Goal: Information Seeking & Learning: Learn about a topic

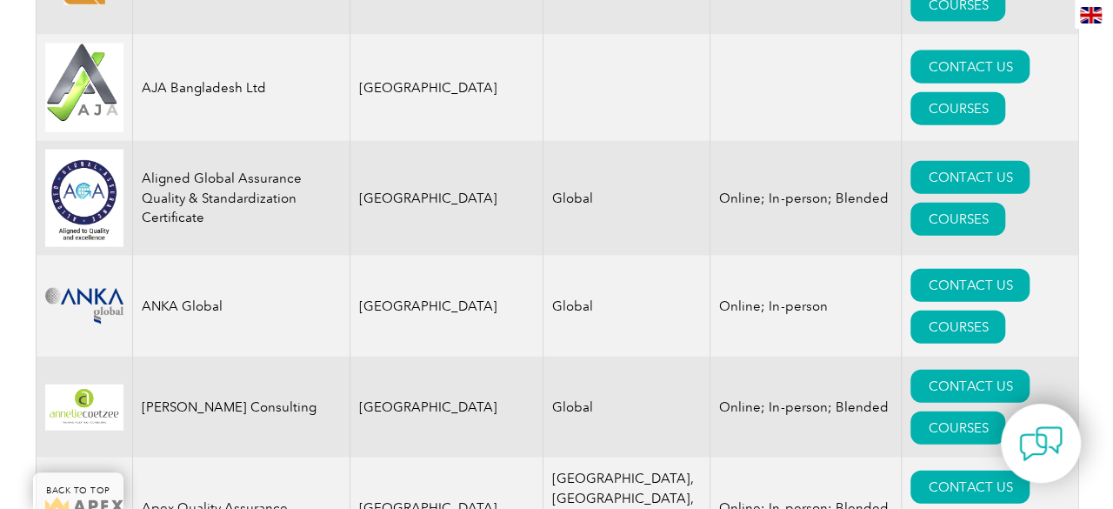
scroll to position [1986, 0]
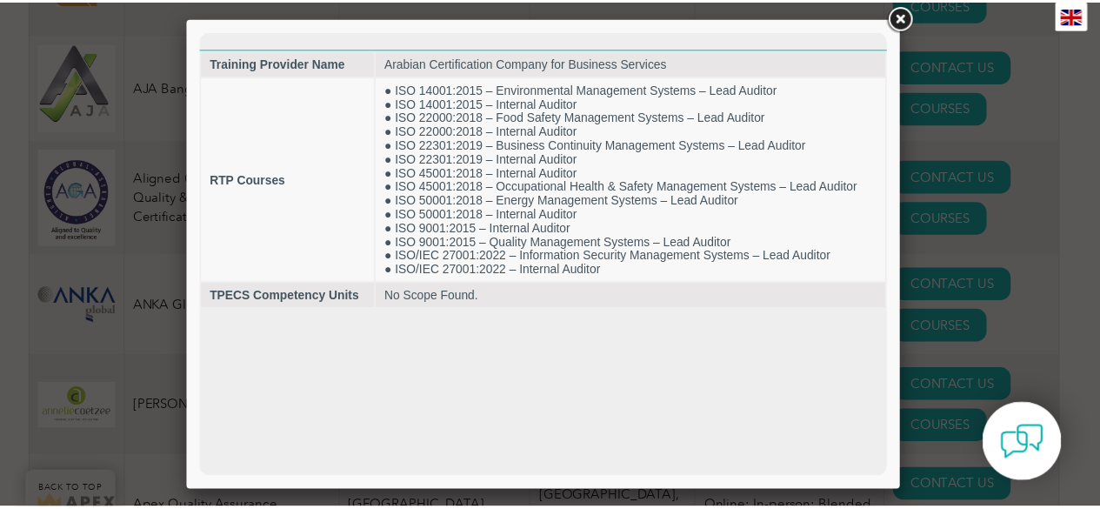
scroll to position [0, 0]
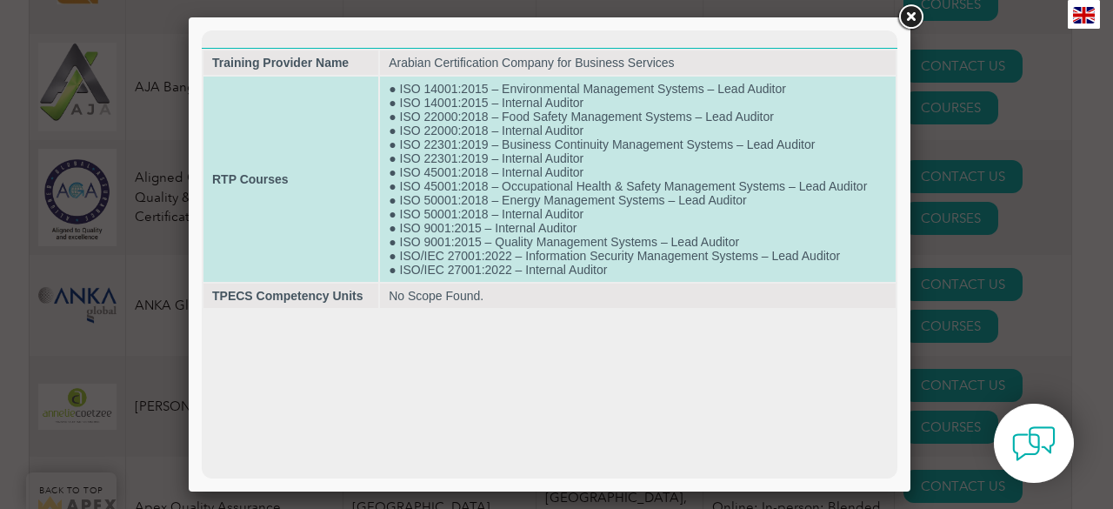
click at [683, 163] on td "● ISO 14001:2015 – Environmental Management Systems – Lead Auditor ● ISO 14001:…" at bounding box center [638, 179] width 516 height 205
click at [489, 95] on td "● ISO 14001:2015 – Environmental Management Systems – Lead Auditor ● ISO 14001:…" at bounding box center [638, 179] width 516 height 205
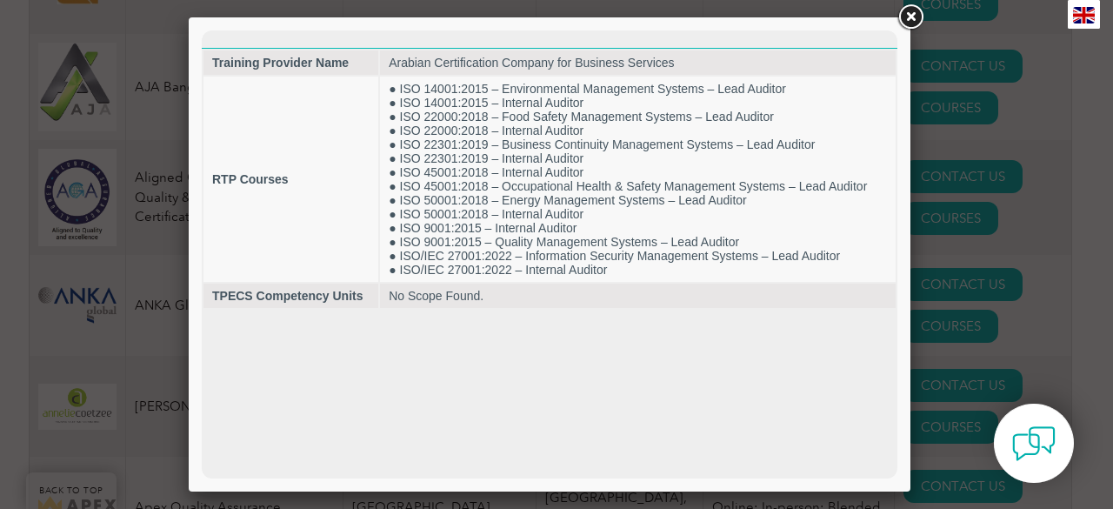
click at [923, 8] on link at bounding box center [910, 17] width 31 height 31
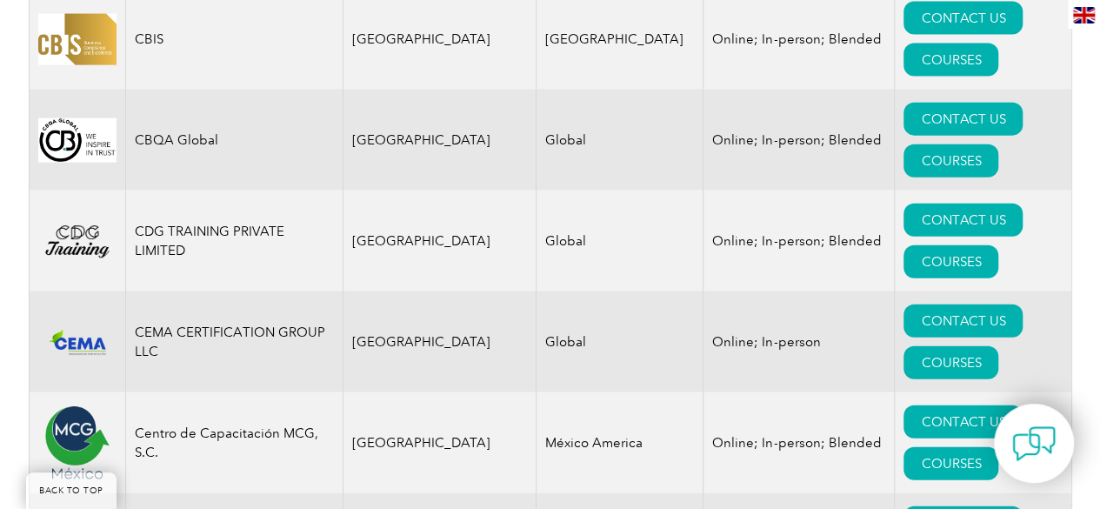
scroll to position [5266, 0]
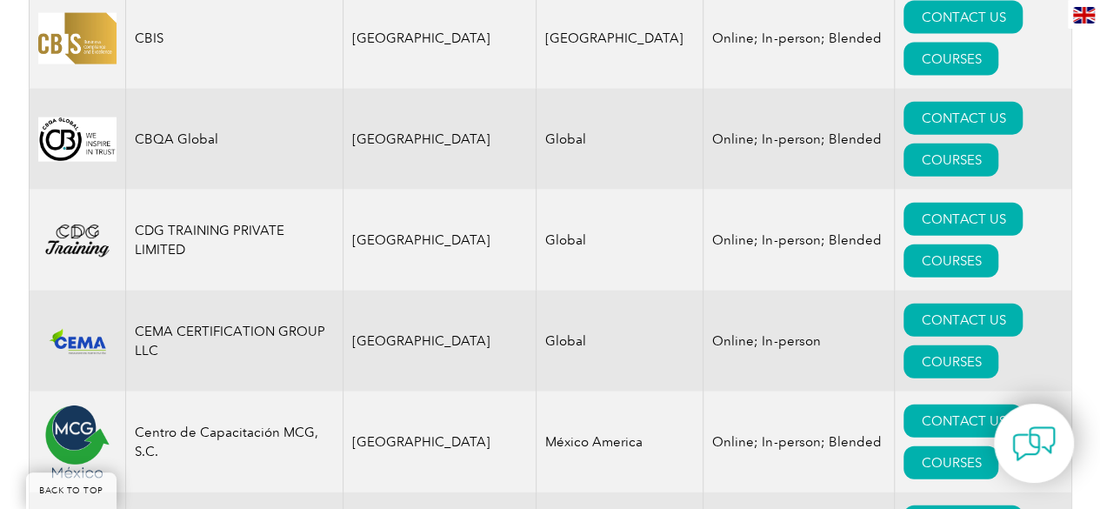
drag, startPoint x: 130, startPoint y: 208, endPoint x: 242, endPoint y: 220, distance: 112.8
copy td "Crescita International Certifications"
